Goal: Book appointment/travel/reservation

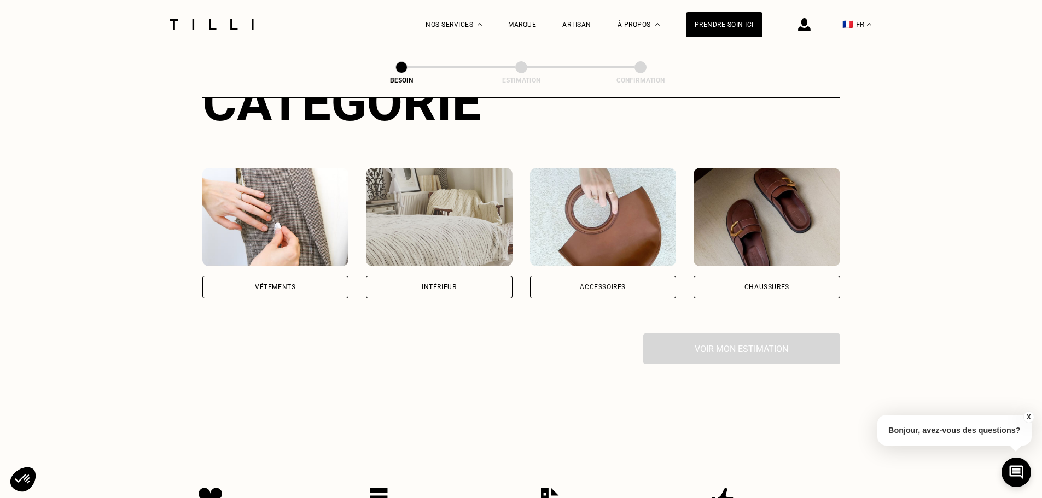
scroll to position [164, 0]
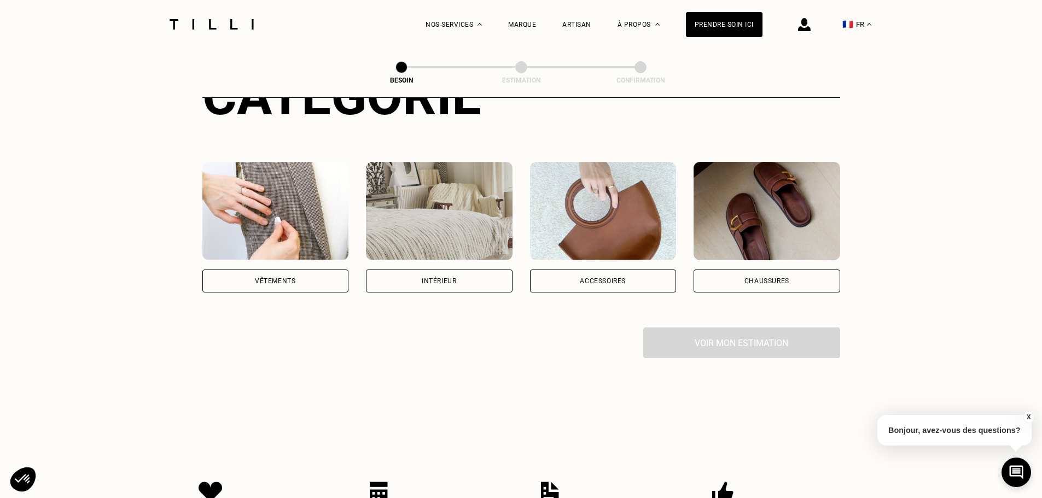
click at [295, 231] on img at bounding box center [275, 211] width 147 height 98
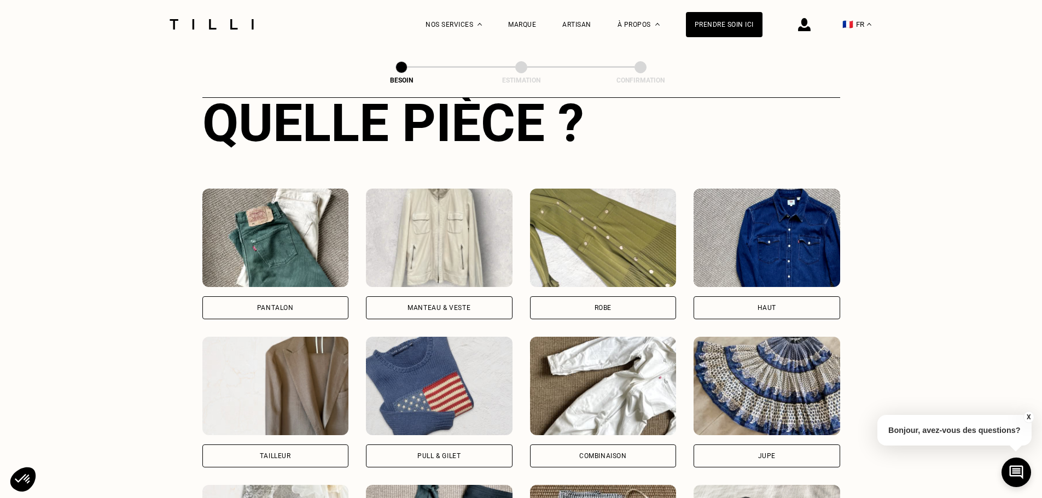
scroll to position [466, 0]
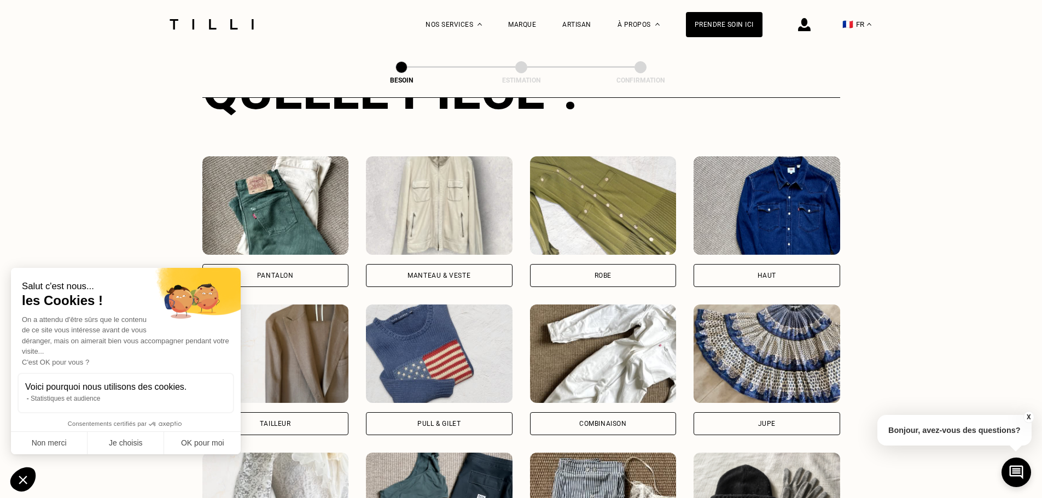
click at [284, 213] on img at bounding box center [275, 205] width 147 height 98
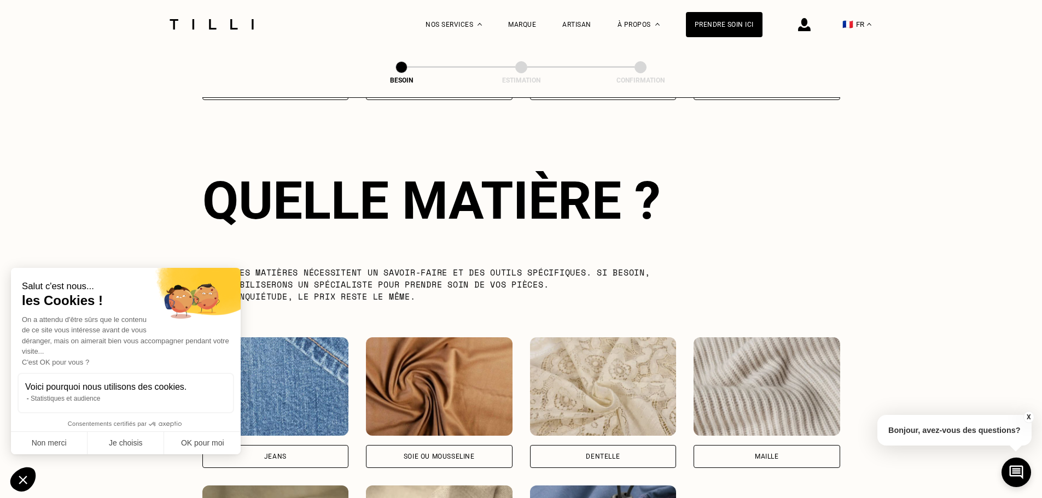
scroll to position [952, 0]
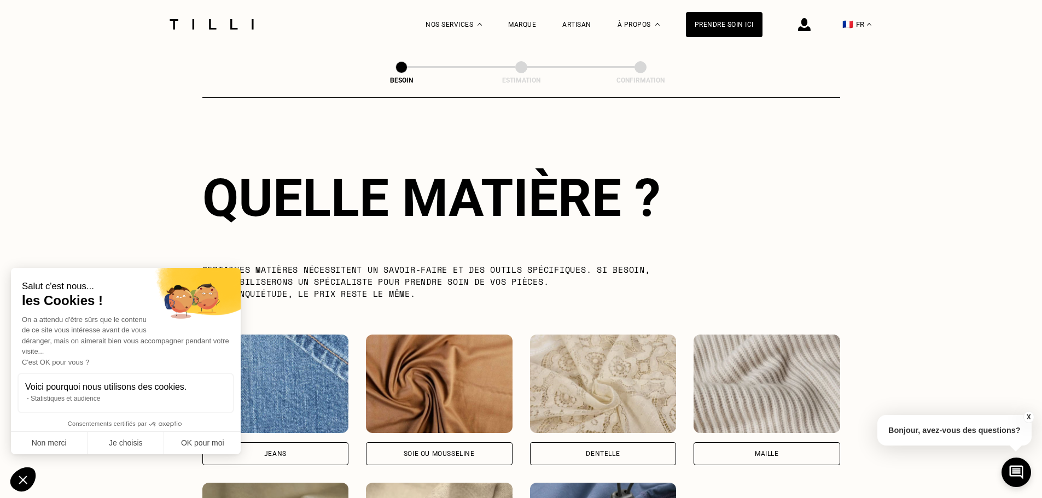
click at [282, 369] on img at bounding box center [275, 384] width 147 height 98
select select "FR"
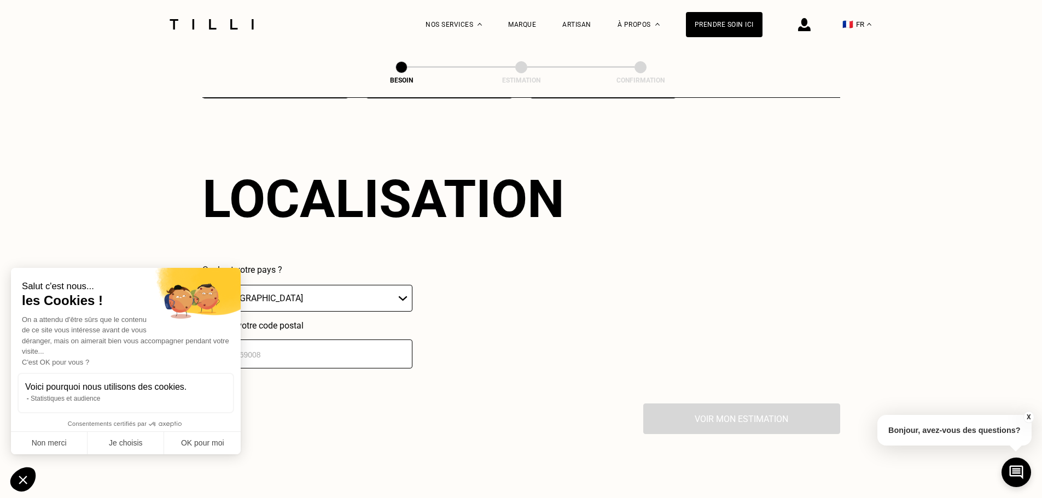
scroll to position [1470, 0]
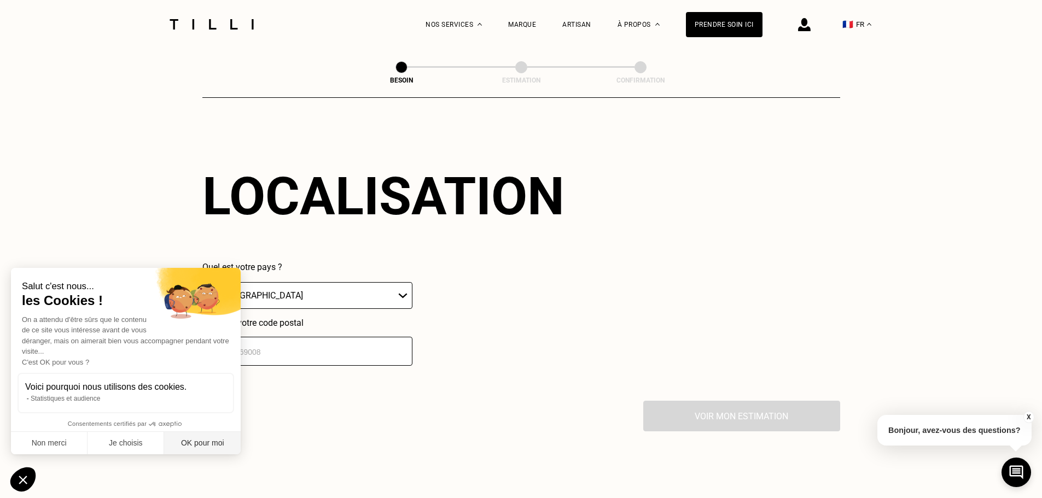
click at [184, 443] on button "OK pour moi" at bounding box center [202, 443] width 77 height 23
checkbox input "true"
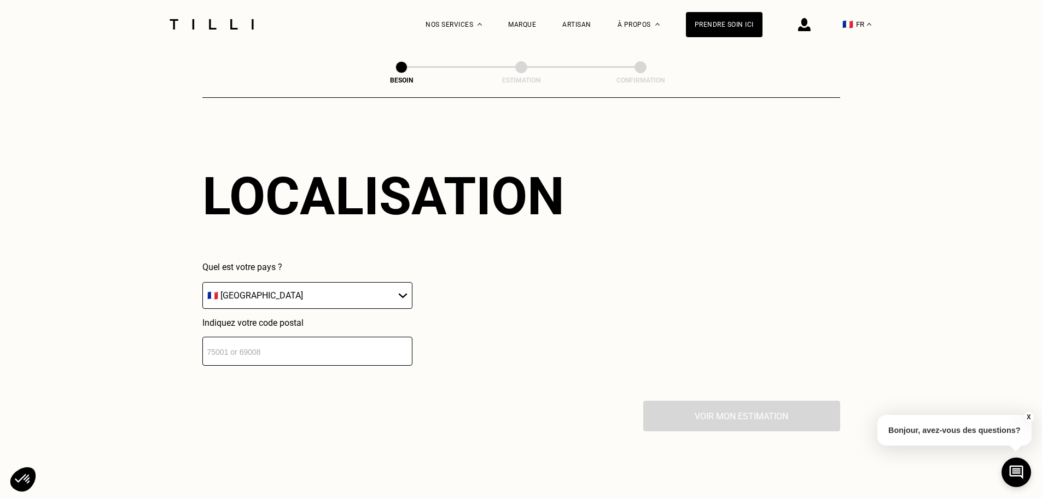
click at [244, 348] on input "number" at bounding box center [307, 351] width 210 height 29
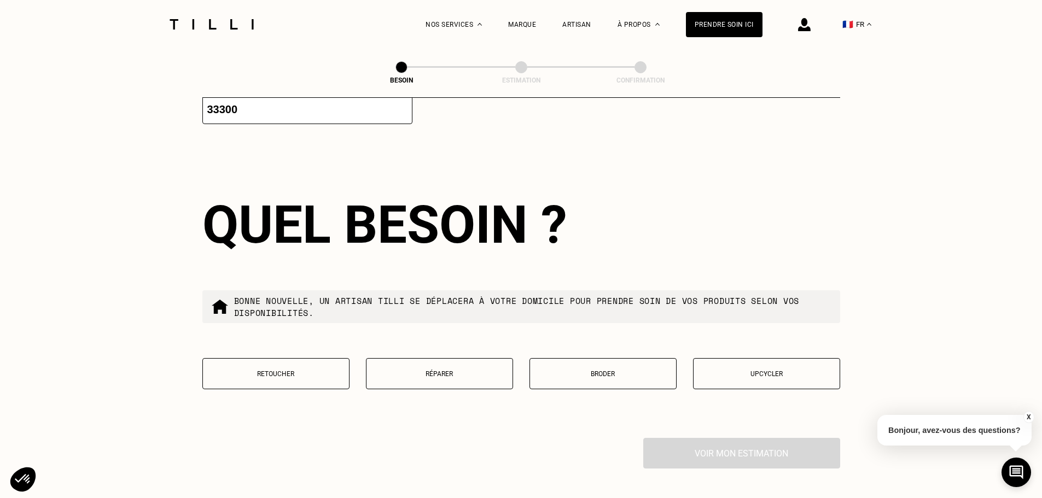
scroll to position [1742, 0]
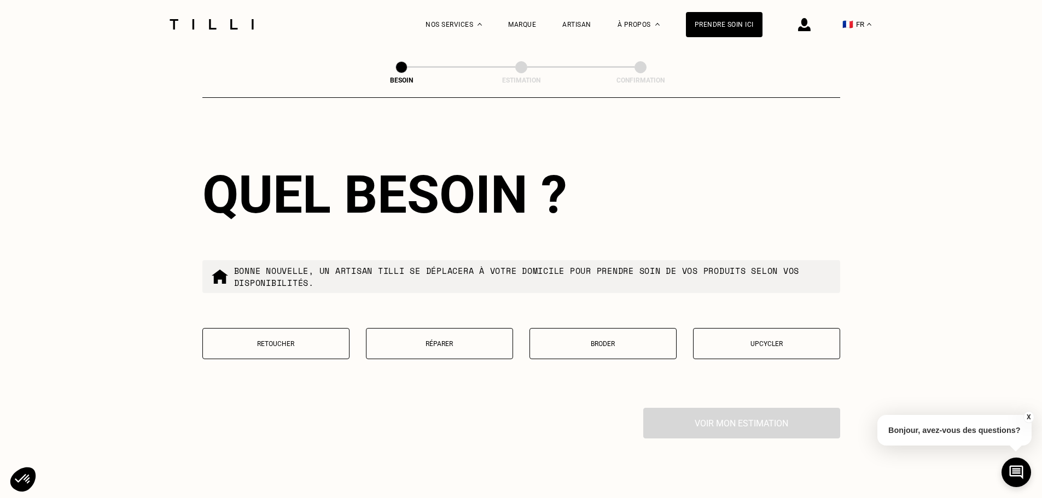
type input "33300"
click at [253, 347] on button "Retoucher" at bounding box center [275, 343] width 147 height 31
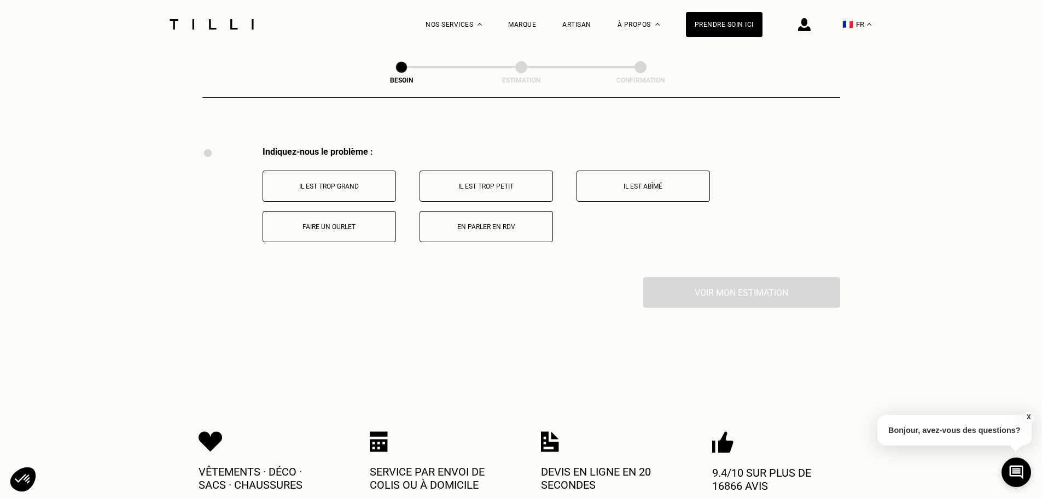
scroll to position [2023, 0]
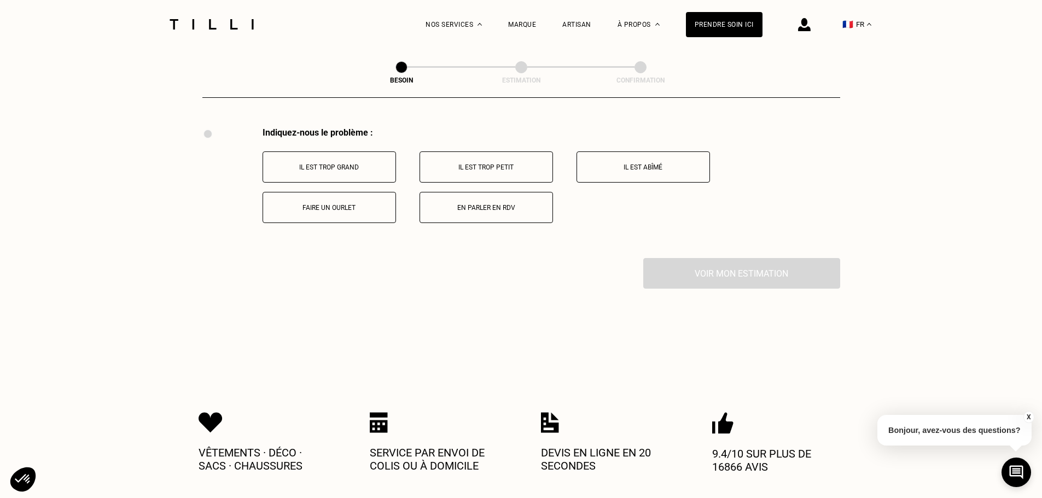
click at [363, 195] on button "Faire un ourlet" at bounding box center [328, 207] width 133 height 31
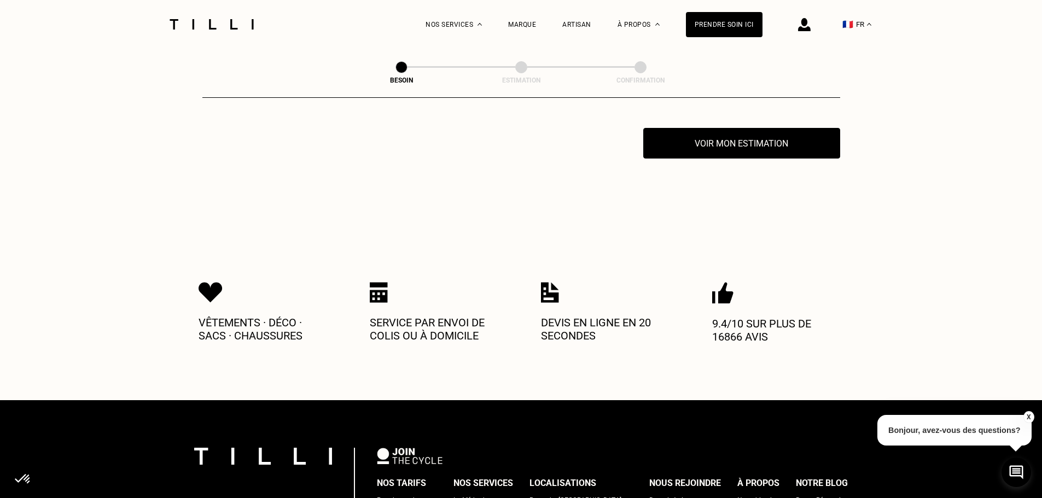
scroll to position [2153, 0]
click at [723, 136] on button "Voir mon estimation" at bounding box center [741, 143] width 217 height 34
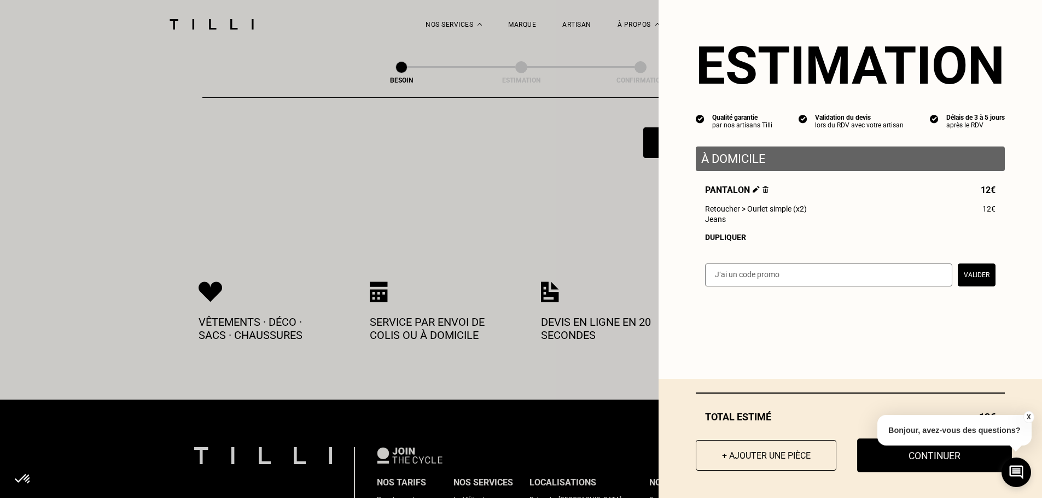
click at [882, 458] on button "Continuer" at bounding box center [934, 456] width 155 height 34
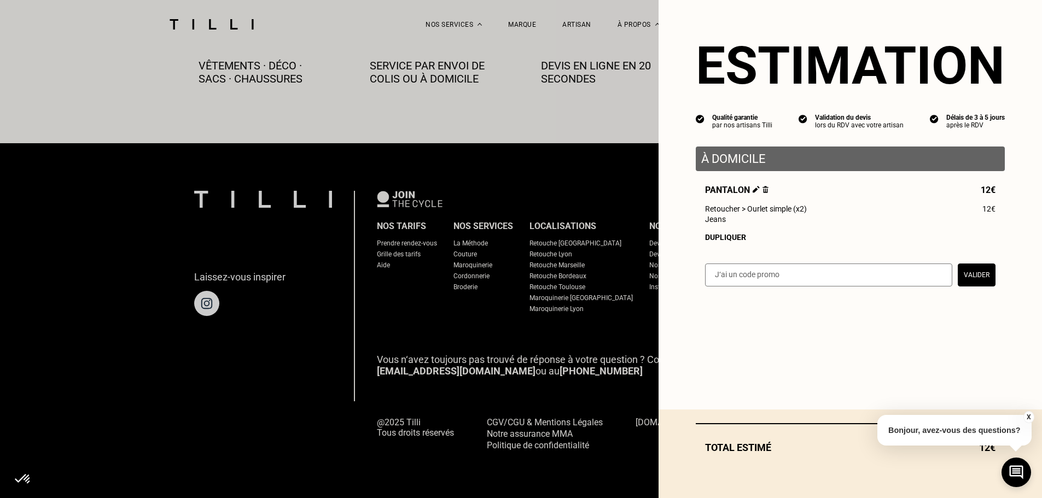
scroll to position [610, 0]
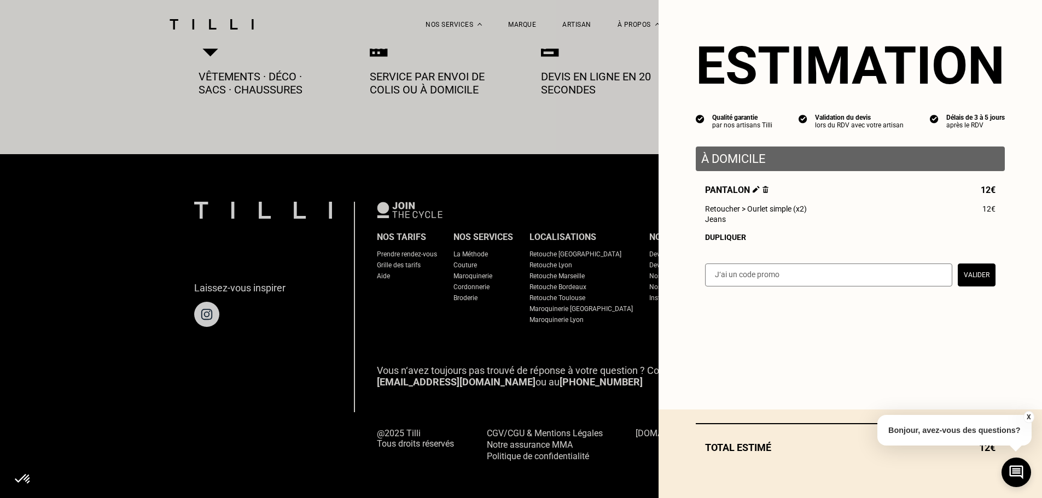
select select "FR"
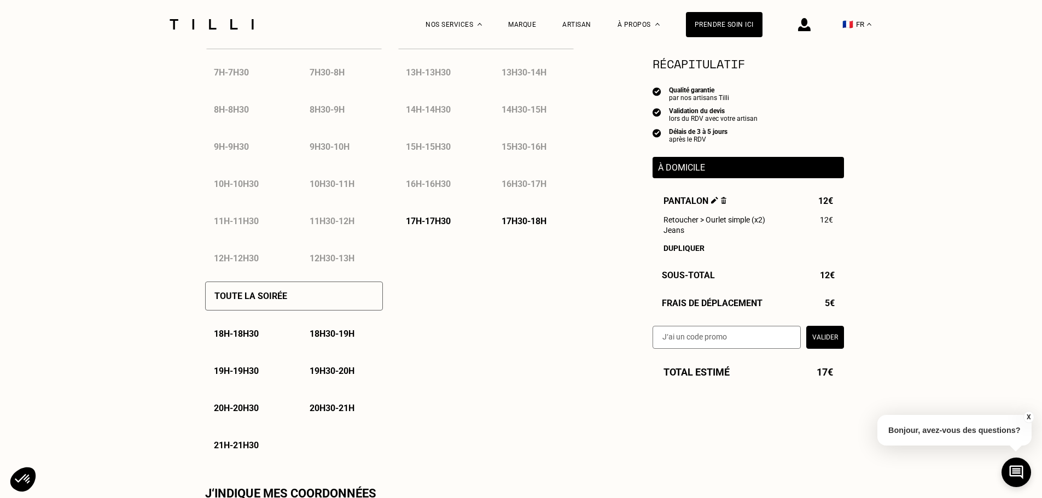
scroll to position [601, 0]
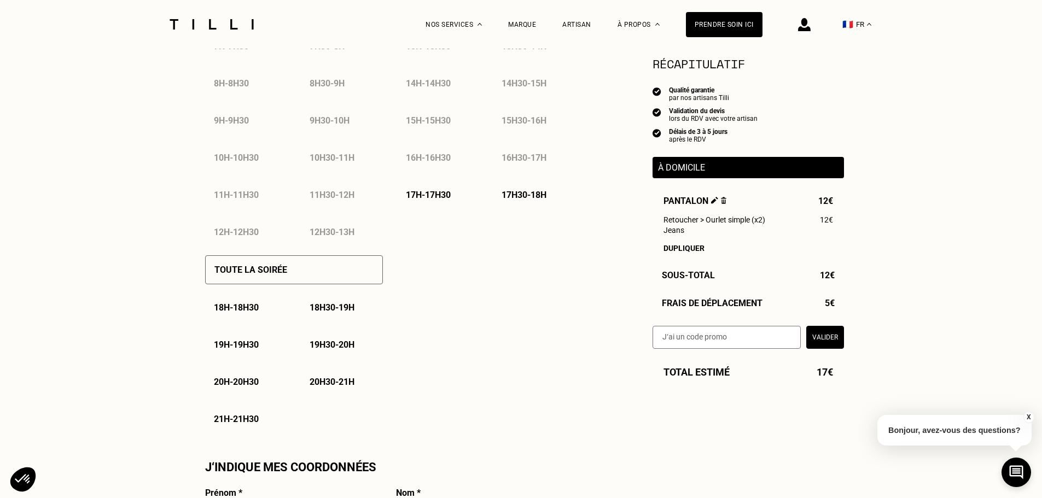
click at [254, 354] on div "19h - 19h30" at bounding box center [246, 345] width 82 height 28
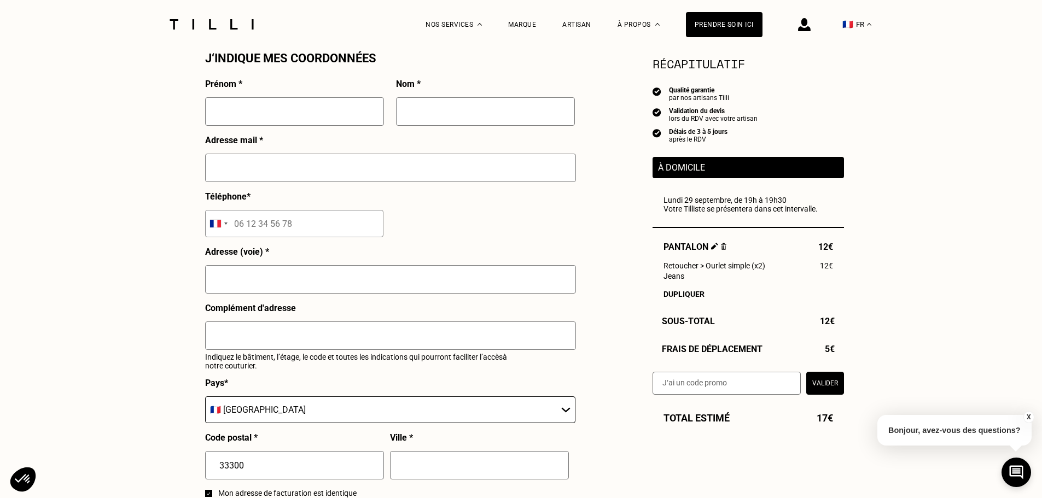
scroll to position [930, 0]
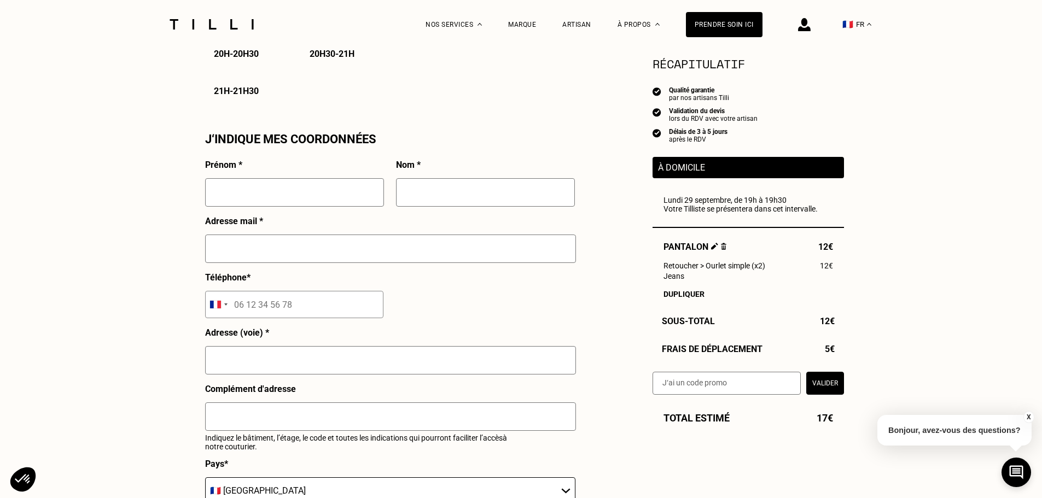
click at [288, 197] on input "text" at bounding box center [294, 192] width 179 height 28
type input "Margaux"
type input "Lacout"
click at [314, 250] on input "text" at bounding box center [390, 249] width 371 height 28
type input "[EMAIL_ADDRESS][DOMAIN_NAME]"
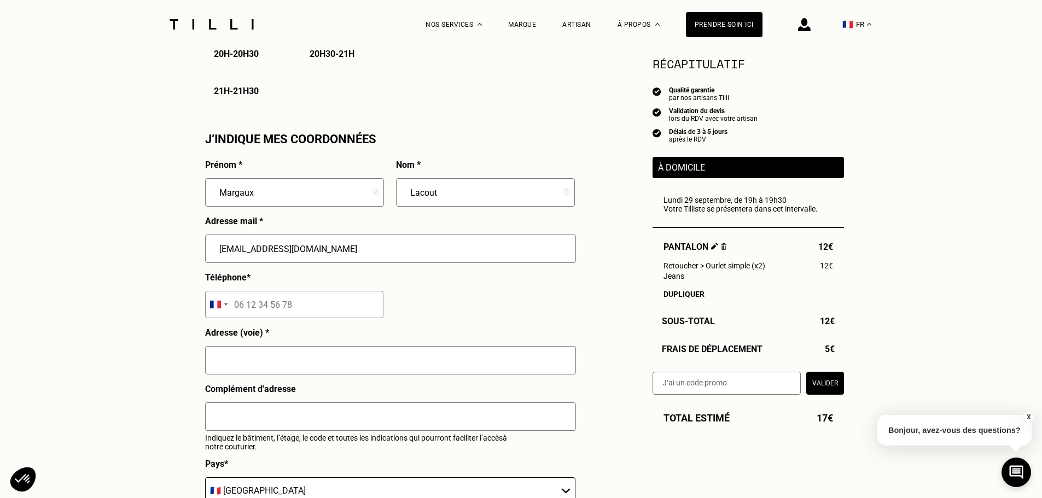
click at [280, 314] on input "tel" at bounding box center [294, 304] width 178 height 27
type input "06 37 60 73 19"
click at [301, 368] on input "text" at bounding box center [390, 360] width 371 height 28
type input "31 sente des compagnons"
click at [350, 422] on input "text" at bounding box center [390, 416] width 371 height 28
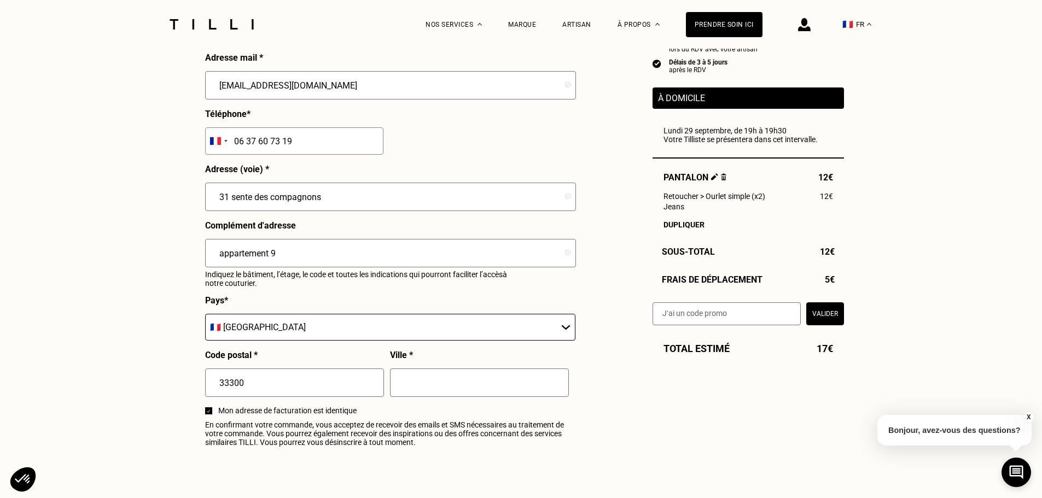
scroll to position [1094, 0]
type input "appartement 9"
click at [290, 331] on select "🇩🇪 [GEOGRAPHIC_DATA] 🇦🇹 [GEOGRAPHIC_DATA] 🇧🇪 [GEOGRAPHIC_DATA] 🇧🇬 Bulgarie 🇨🇾 C…" at bounding box center [390, 326] width 370 height 27
click at [516, 381] on input "text" at bounding box center [479, 382] width 179 height 28
type input "b"
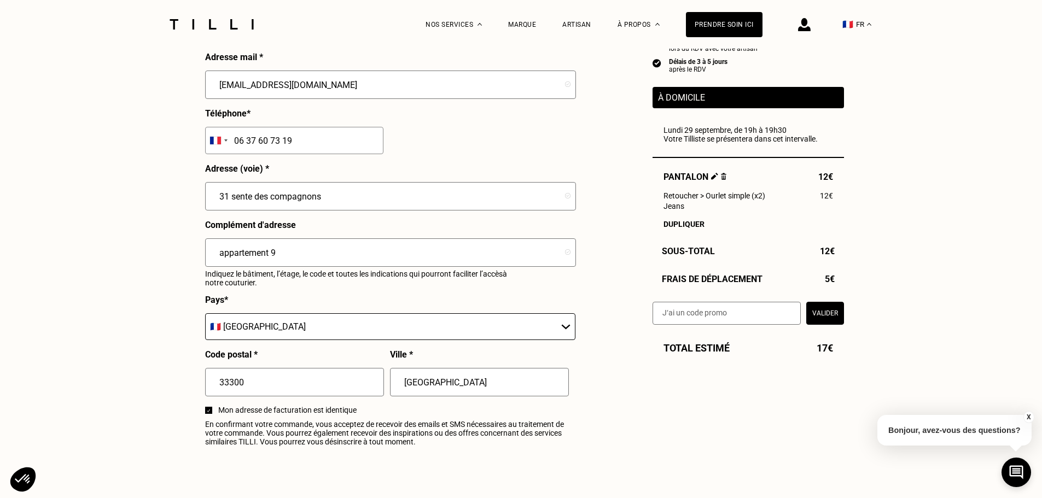
type input "[GEOGRAPHIC_DATA]"
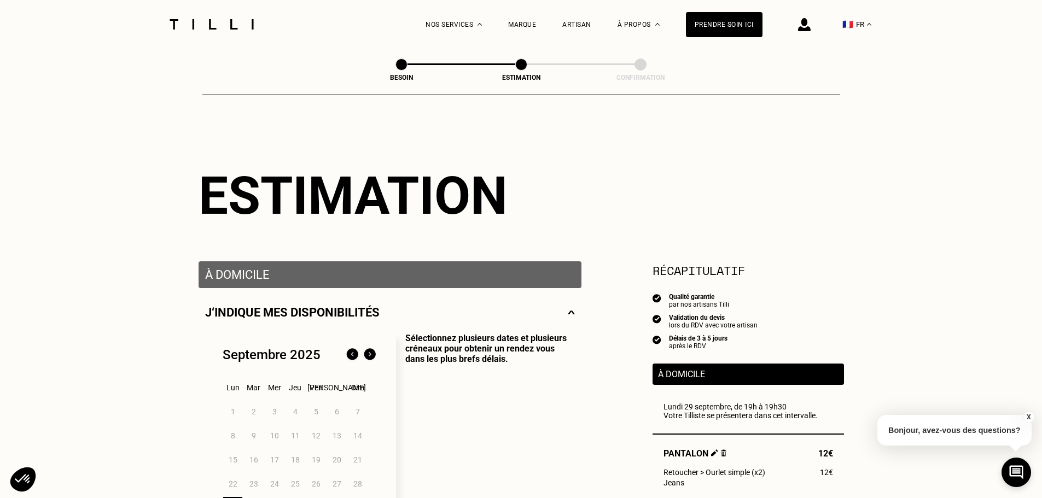
scroll to position [0, 0]
